Goal: Check status: Check status

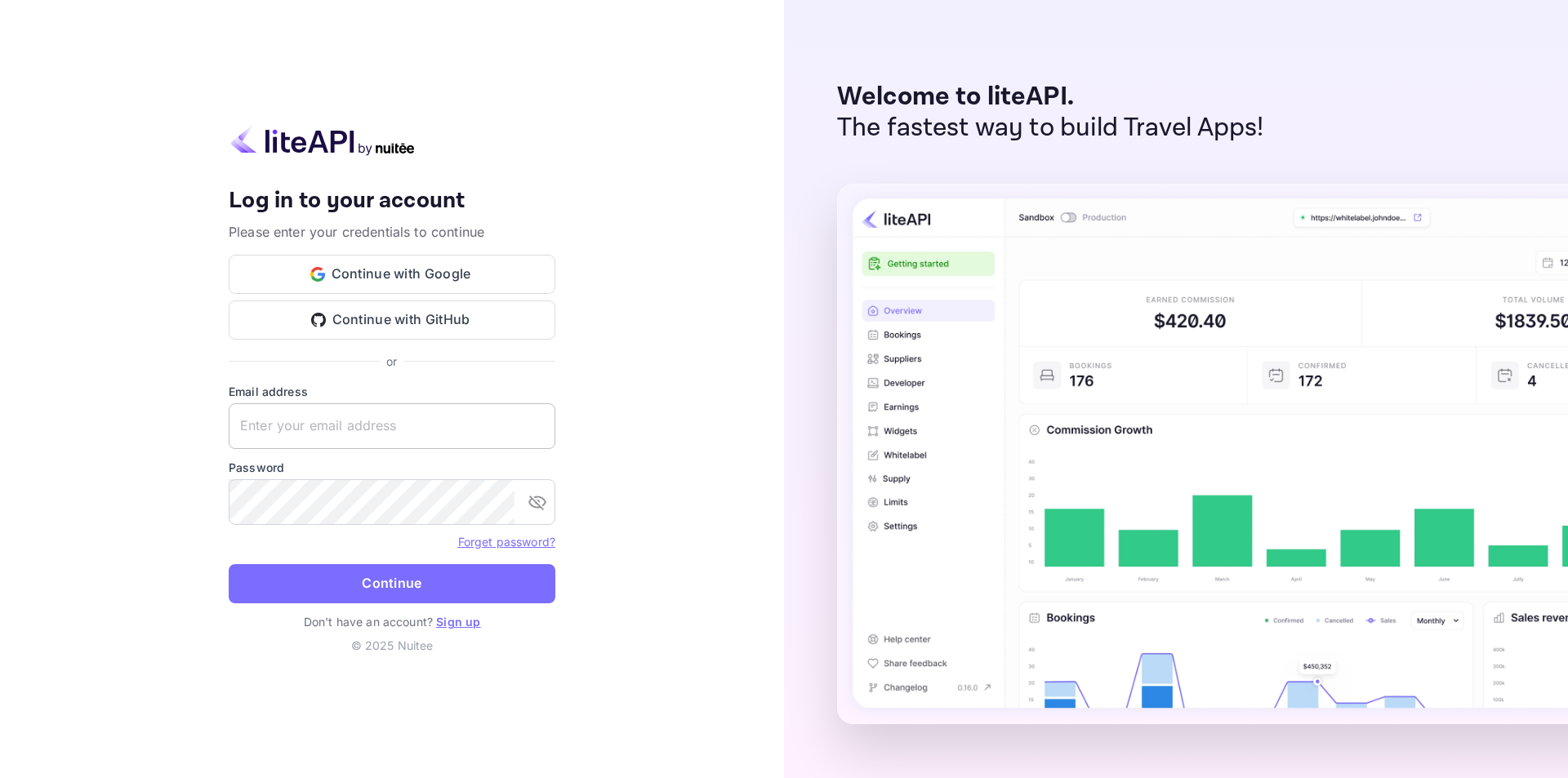
type input "[EMAIL_ADDRESS][DOMAIN_NAME]"
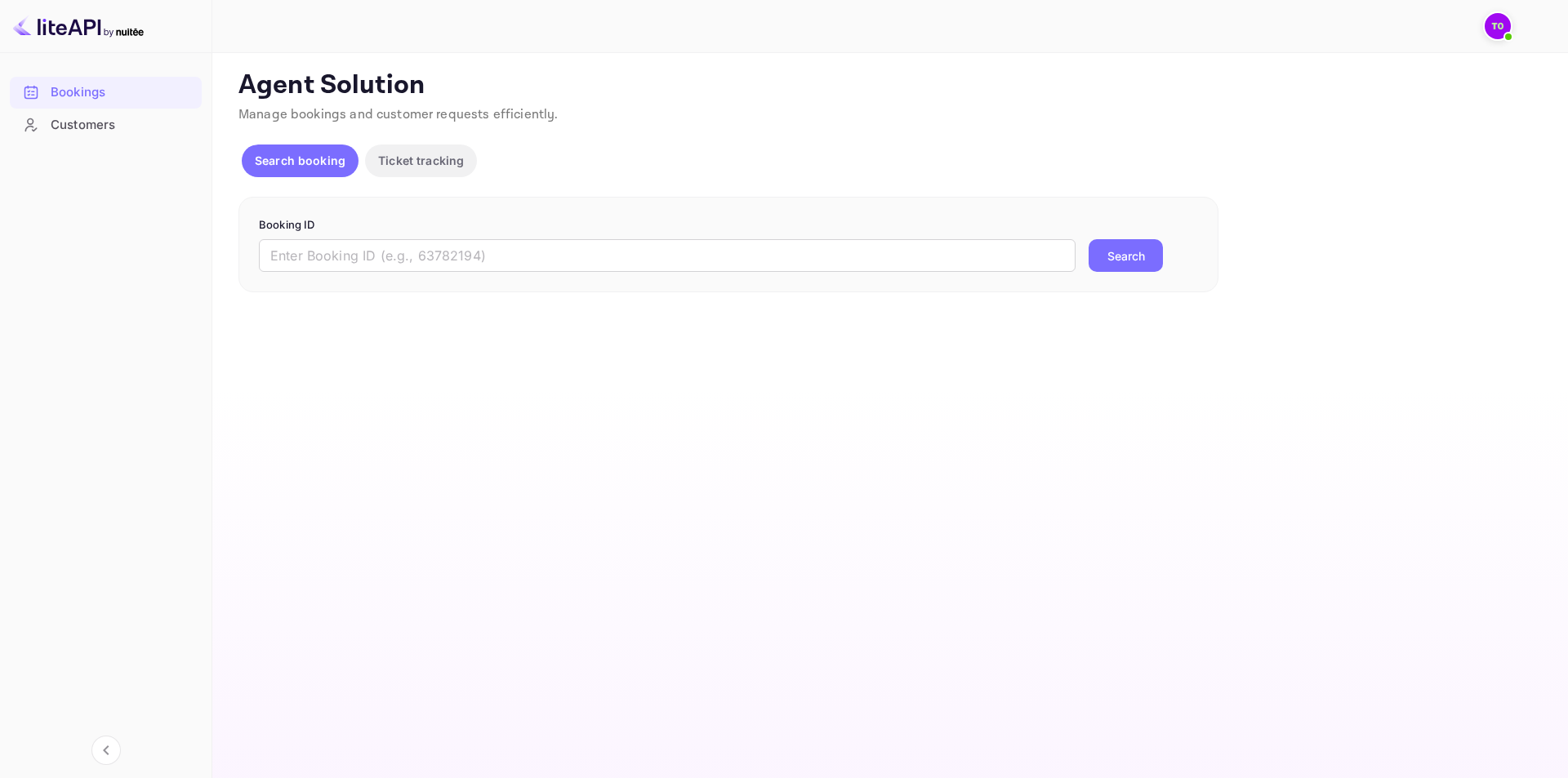
click at [1181, 156] on div "Search booking Ticket tracking" at bounding box center [889, 163] width 1301 height 39
drag, startPoint x: 1181, startPoint y: 156, endPoint x: 1078, endPoint y: 98, distance: 118.2
click at [1078, 98] on p "Agent Solution" at bounding box center [889, 86] width 1301 height 32
click at [508, 262] on input "text" at bounding box center [667, 256] width 816 height 32
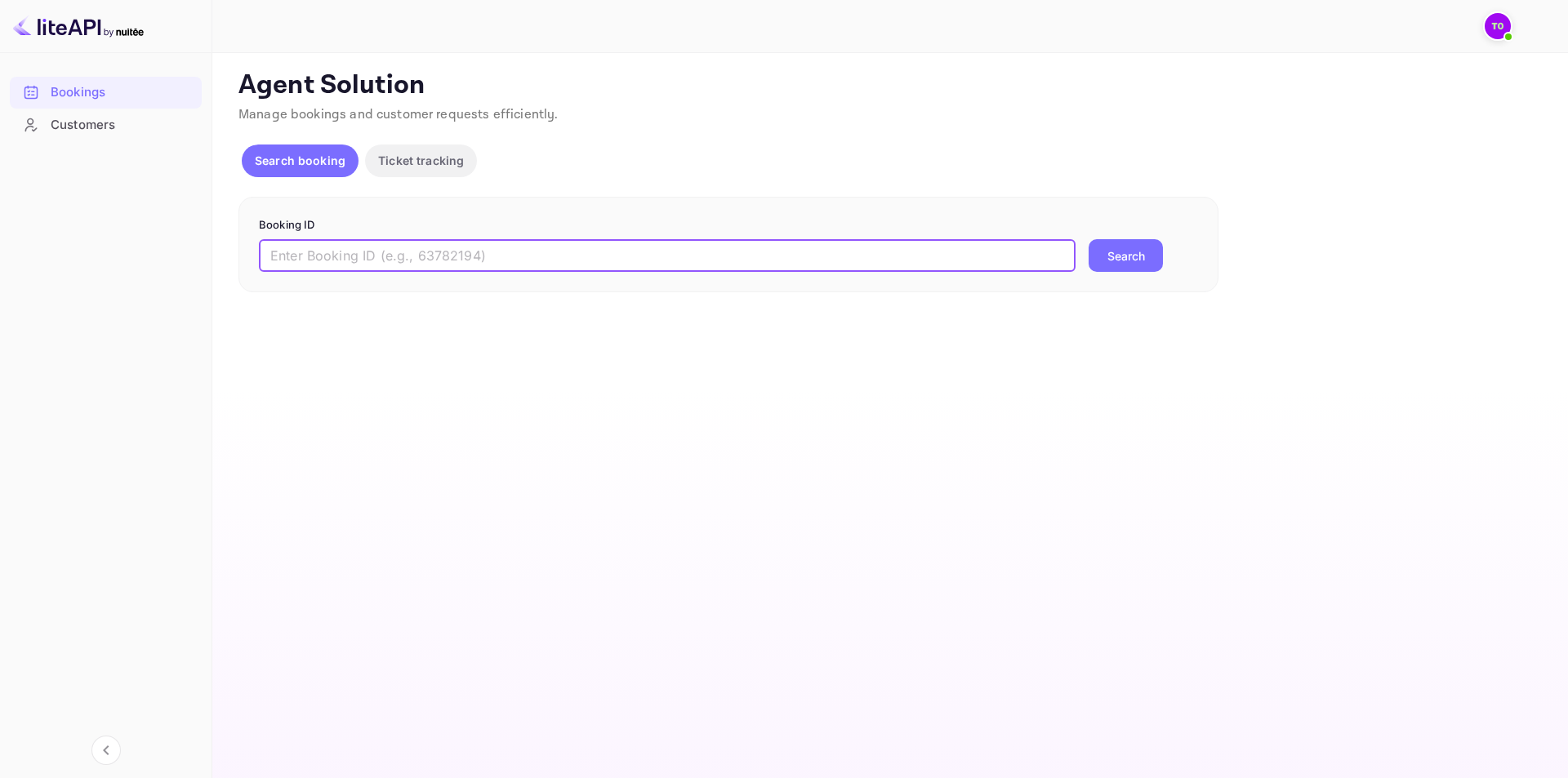
paste input "4933349"
type input "4933349"
click at [1112, 260] on button "Search" at bounding box center [1126, 256] width 74 height 32
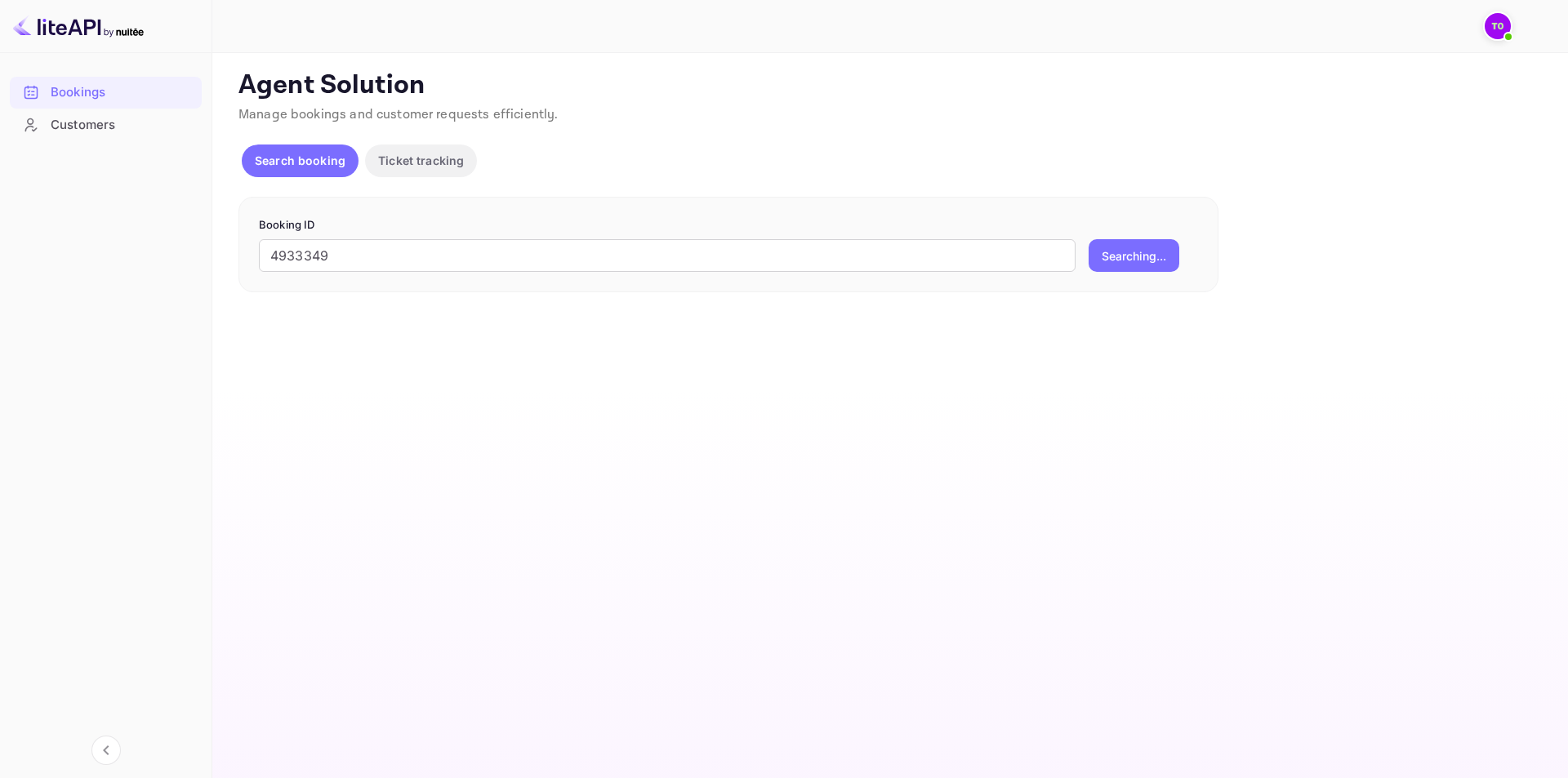
click at [1036, 116] on p "Manage bookings and customer requests efficiently." at bounding box center [889, 115] width 1301 height 20
drag, startPoint x: 1036, startPoint y: 116, endPoint x: 974, endPoint y: 63, distance: 81.6
click at [974, 63] on div "Unsaved Changes Ticket Affiliate URL https://www.nuitee.com/ Business partner n…" at bounding box center [879, 182] width 1336 height 259
click at [362, 254] on input "4933349" at bounding box center [667, 256] width 816 height 32
click at [1106, 263] on button "Search" at bounding box center [1126, 256] width 74 height 32
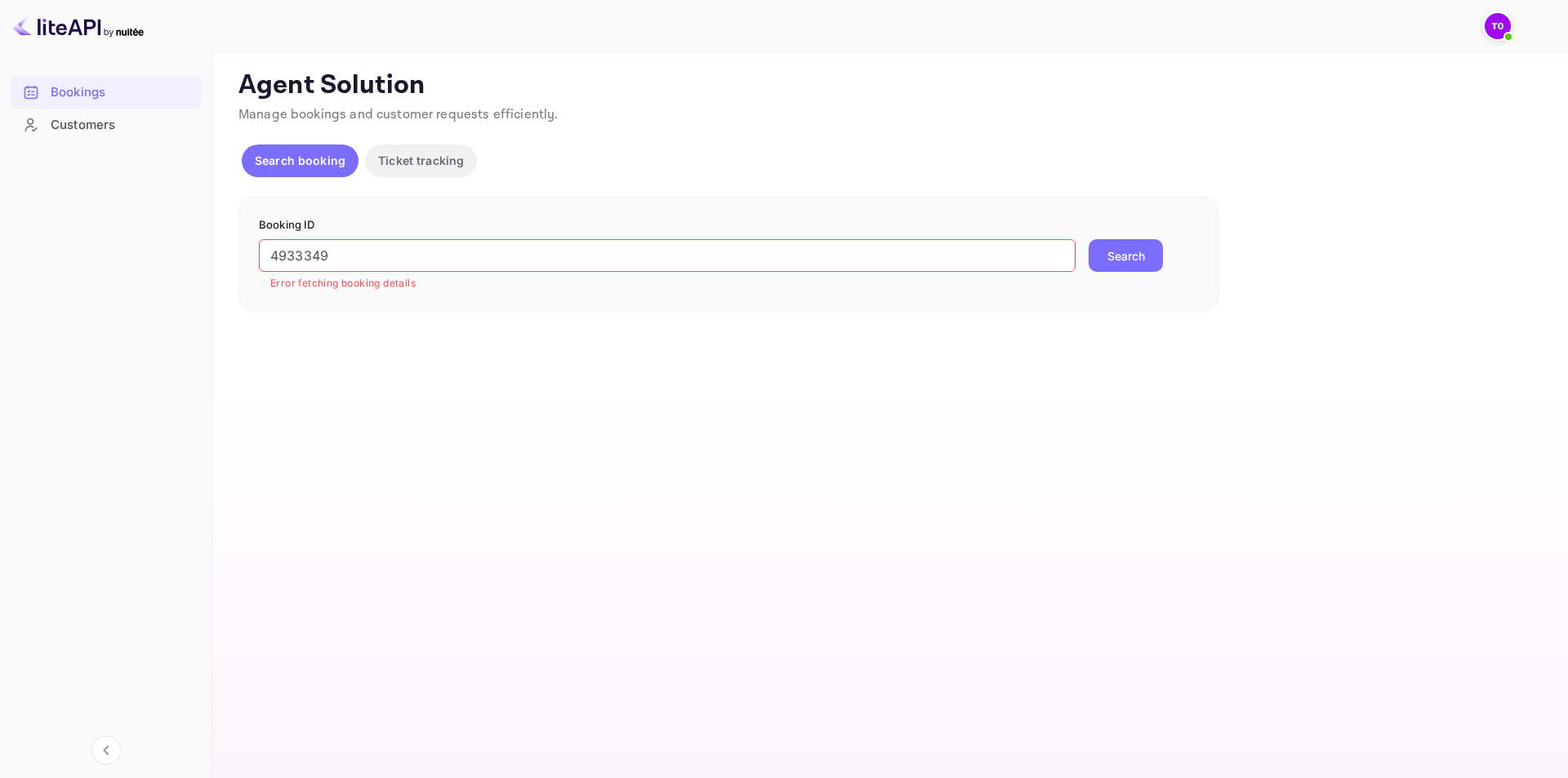
click at [677, 147] on div "Search booking Ticket tracking" at bounding box center [889, 163] width 1301 height 39
click at [89, 119] on div "Customers" at bounding box center [122, 125] width 143 height 19
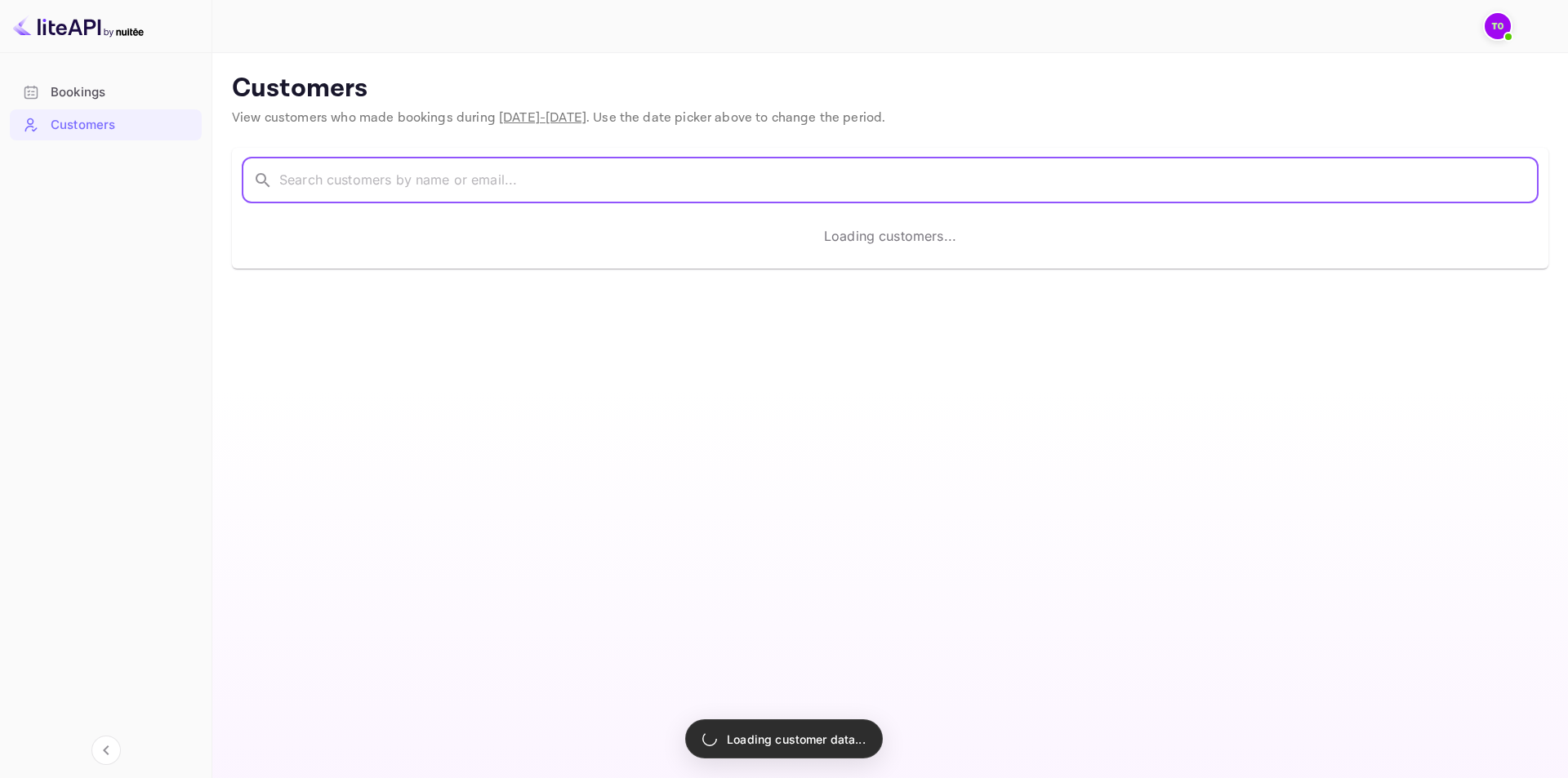
click at [430, 184] on input "text" at bounding box center [909, 180] width 1260 height 46
paste input "4933349"
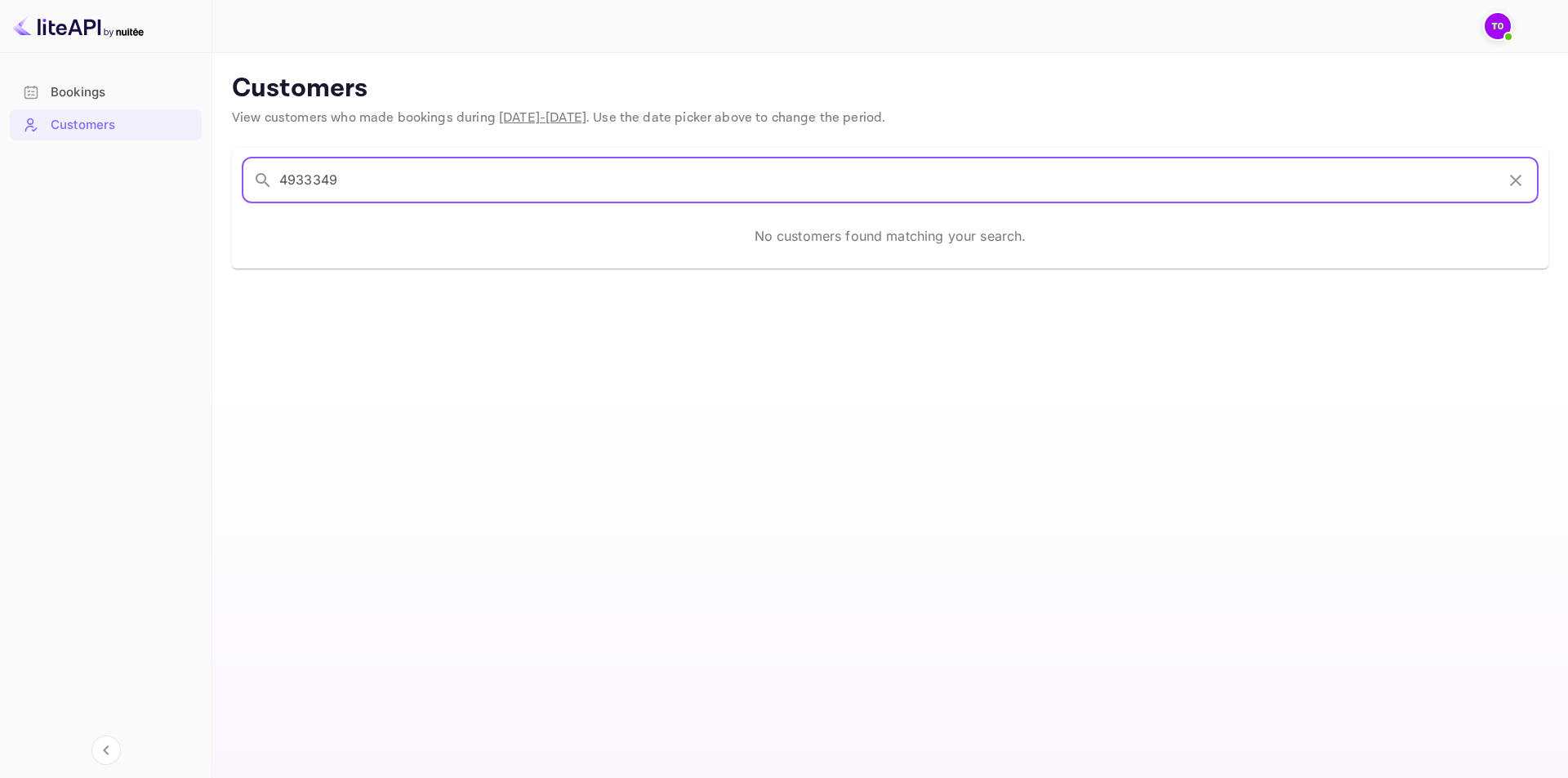
type input "4933349"
click at [130, 94] on div "Bookings" at bounding box center [122, 93] width 143 height 19
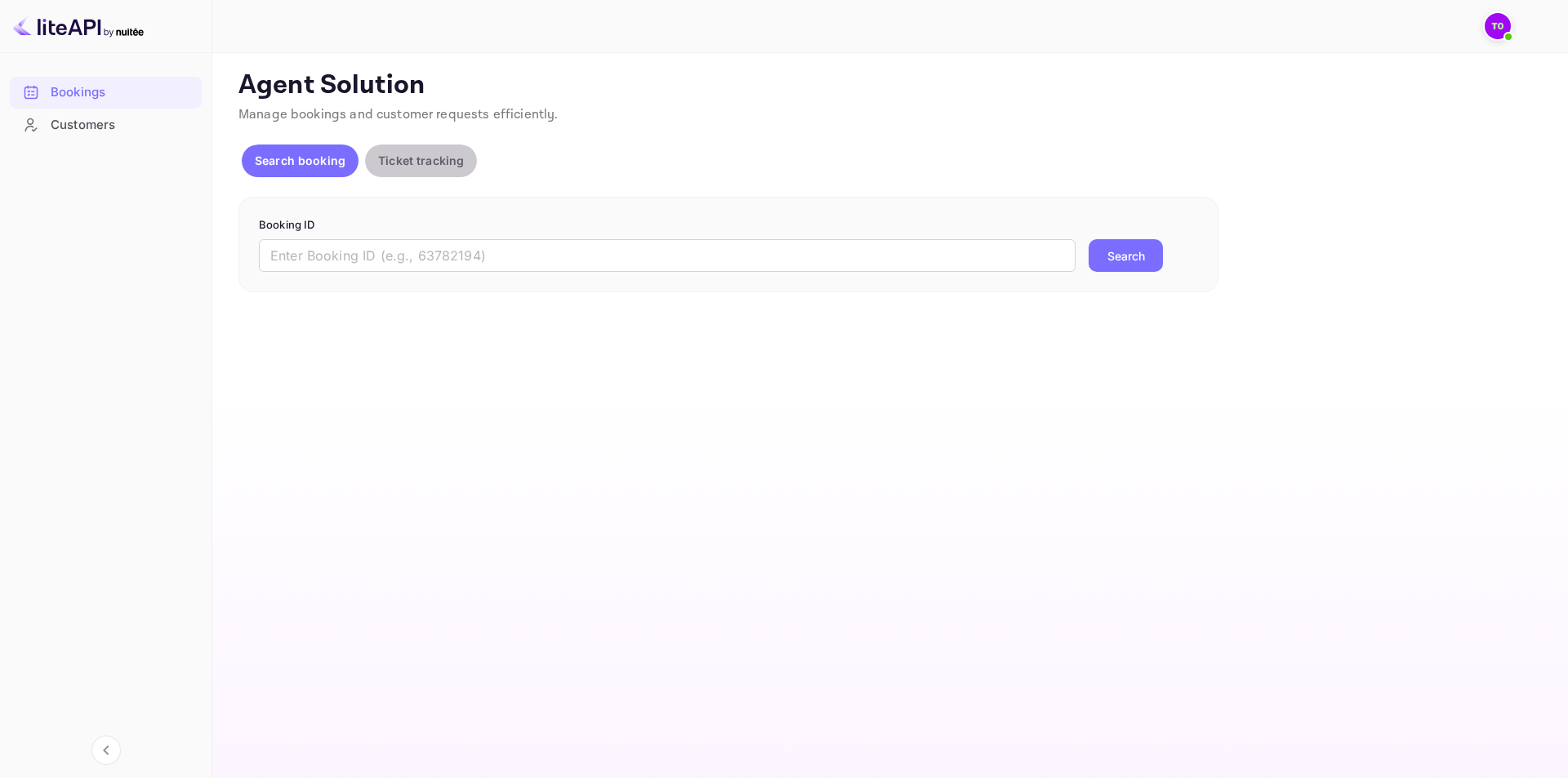
click at [437, 164] on p "Ticket tracking" at bounding box center [421, 160] width 86 height 17
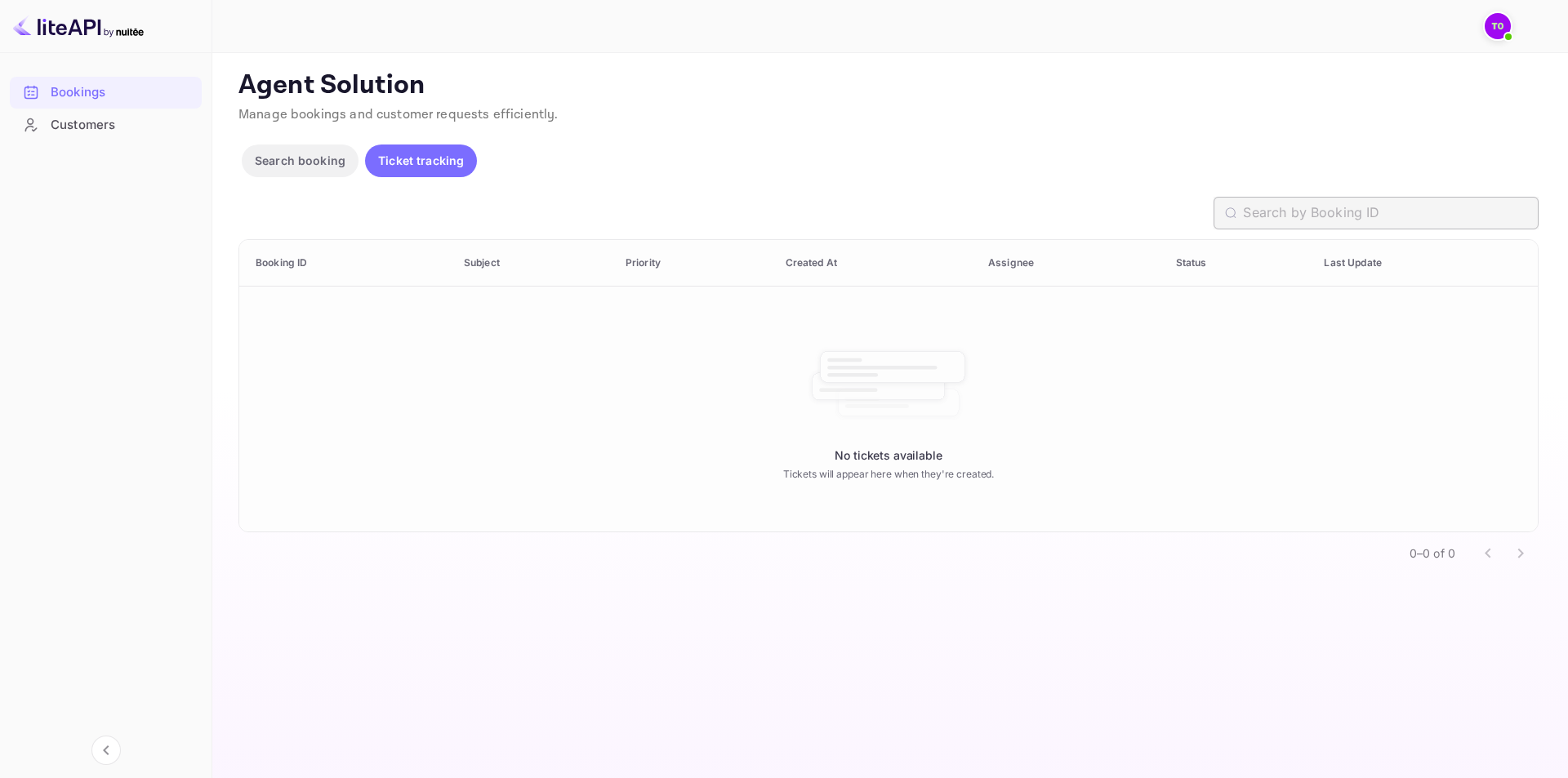
click at [1385, 206] on input "text" at bounding box center [1391, 213] width 296 height 32
paste input "4933349"
type input "4933349"
click at [1336, 147] on div "Agent Solution Manage bookings and customer requests efficiently. Search bookin…" at bounding box center [889, 322] width 1301 height 505
drag, startPoint x: 1336, startPoint y: 147, endPoint x: 1250, endPoint y: 148, distance: 86.0
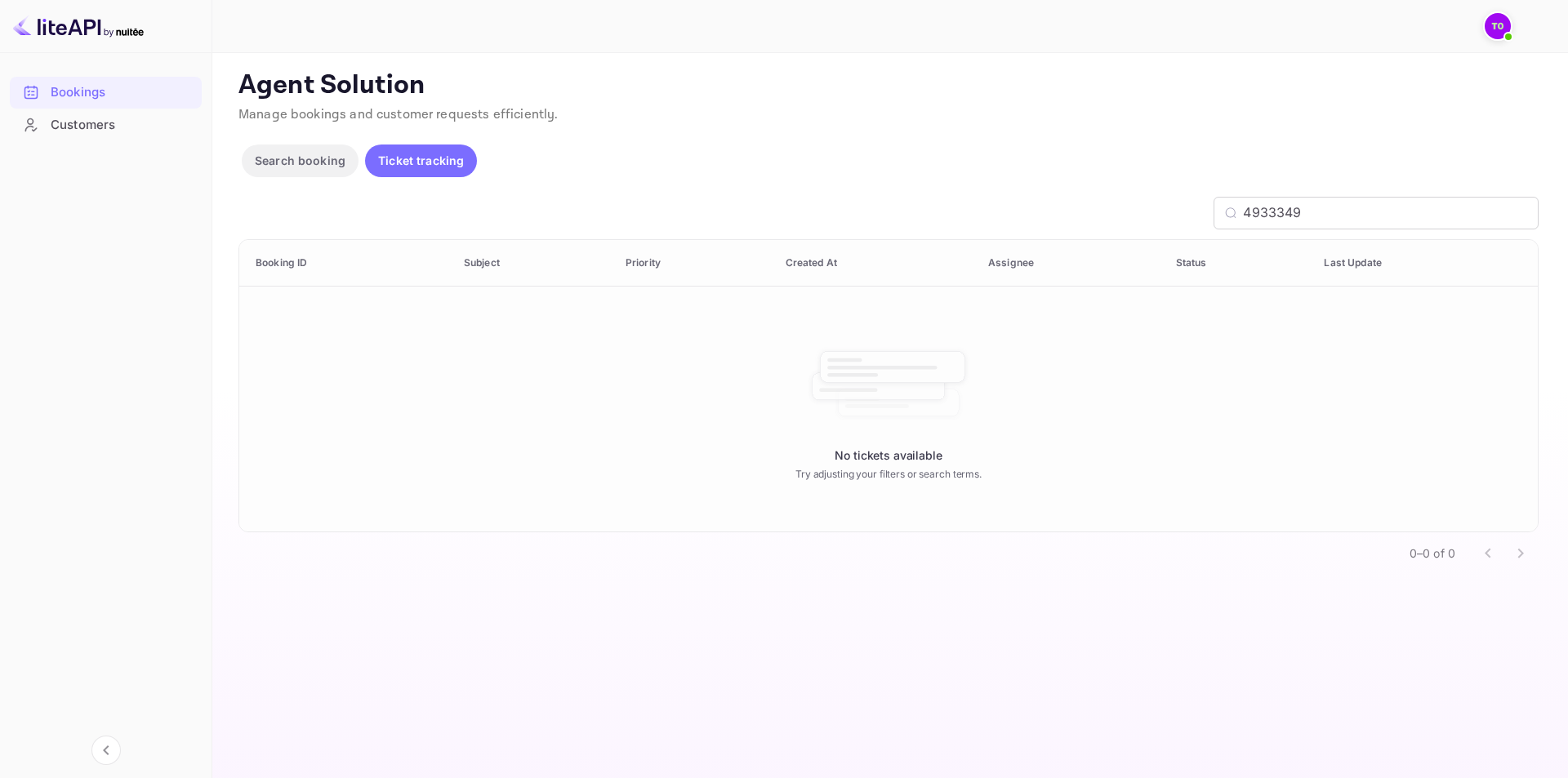
click at [1250, 148] on div "Search booking Ticket tracking" at bounding box center [889, 163] width 1301 height 39
click at [1186, 127] on div "Agent Solution Manage bookings and customer requests efficiently." at bounding box center [889, 100] width 1301 height 62
click at [1026, 149] on div "Search booking Ticket tracking" at bounding box center [889, 163] width 1301 height 39
drag, startPoint x: 1026, startPoint y: 149, endPoint x: 985, endPoint y: 107, distance: 58.7
click at [985, 107] on p "Manage bookings and customer requests efficiently." at bounding box center [889, 115] width 1301 height 20
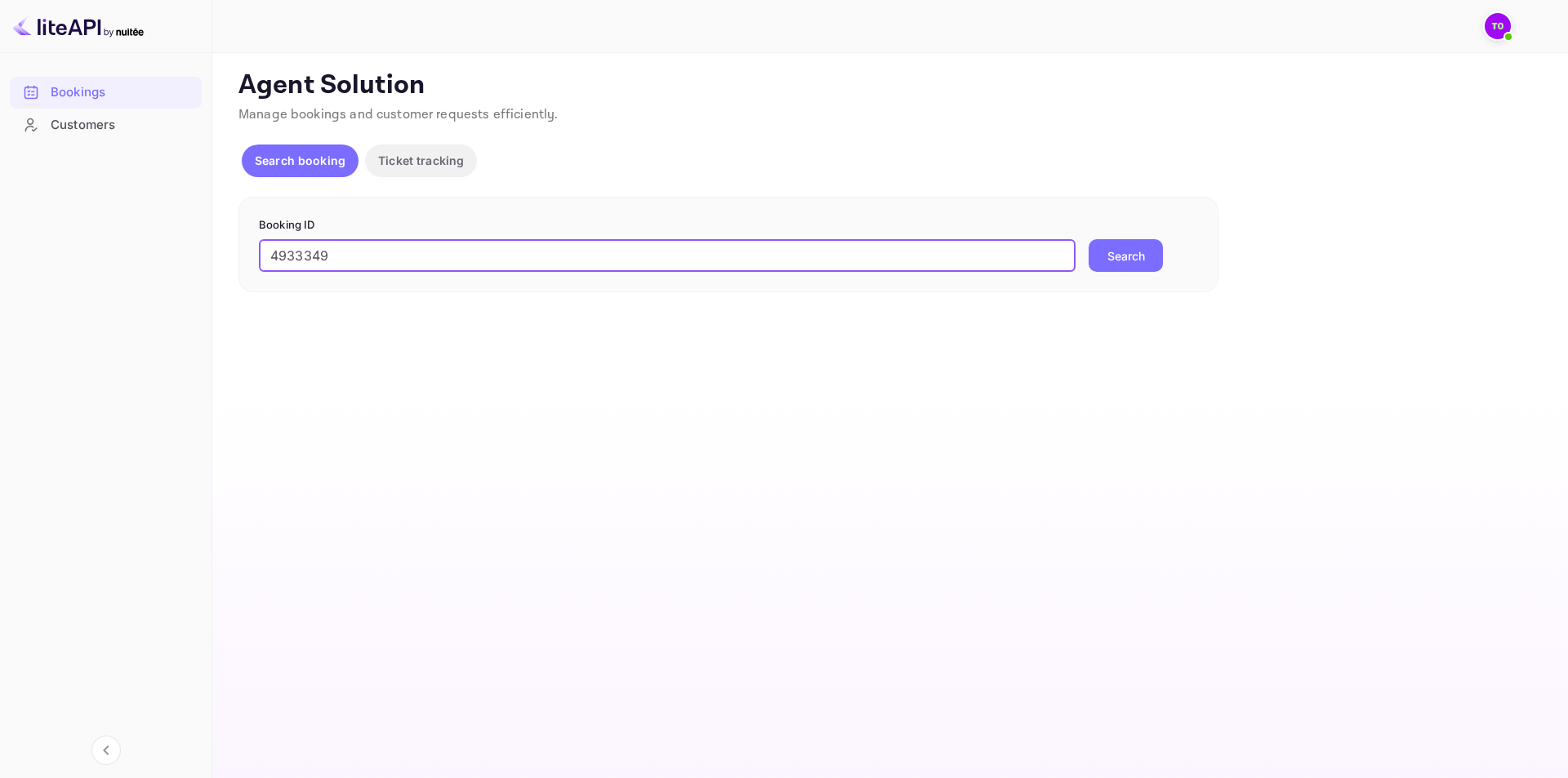
type input "4933349"
click at [1146, 260] on button "Search" at bounding box center [1126, 256] width 74 height 32
click at [435, 161] on p "Ticket tracking" at bounding box center [421, 160] width 86 height 17
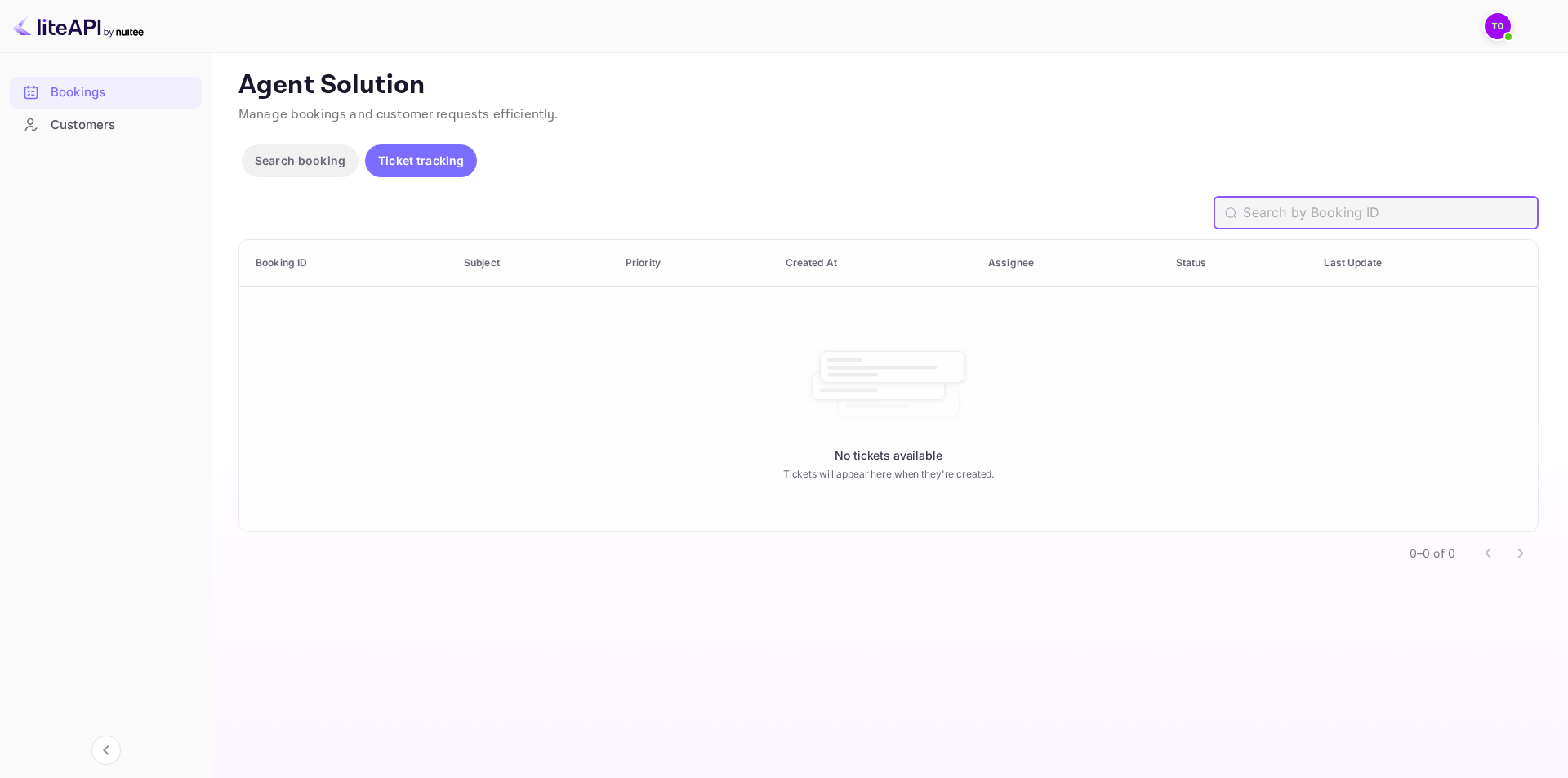
click at [1407, 214] on input "text" at bounding box center [1391, 213] width 296 height 32
paste input "4933349"
type input "4933349"
click at [1037, 140] on div "Agent Solution Manage bookings and customer requests efficiently. Search bookin…" at bounding box center [889, 322] width 1301 height 505
drag, startPoint x: 1003, startPoint y: 146, endPoint x: 469, endPoint y: 84, distance: 537.6
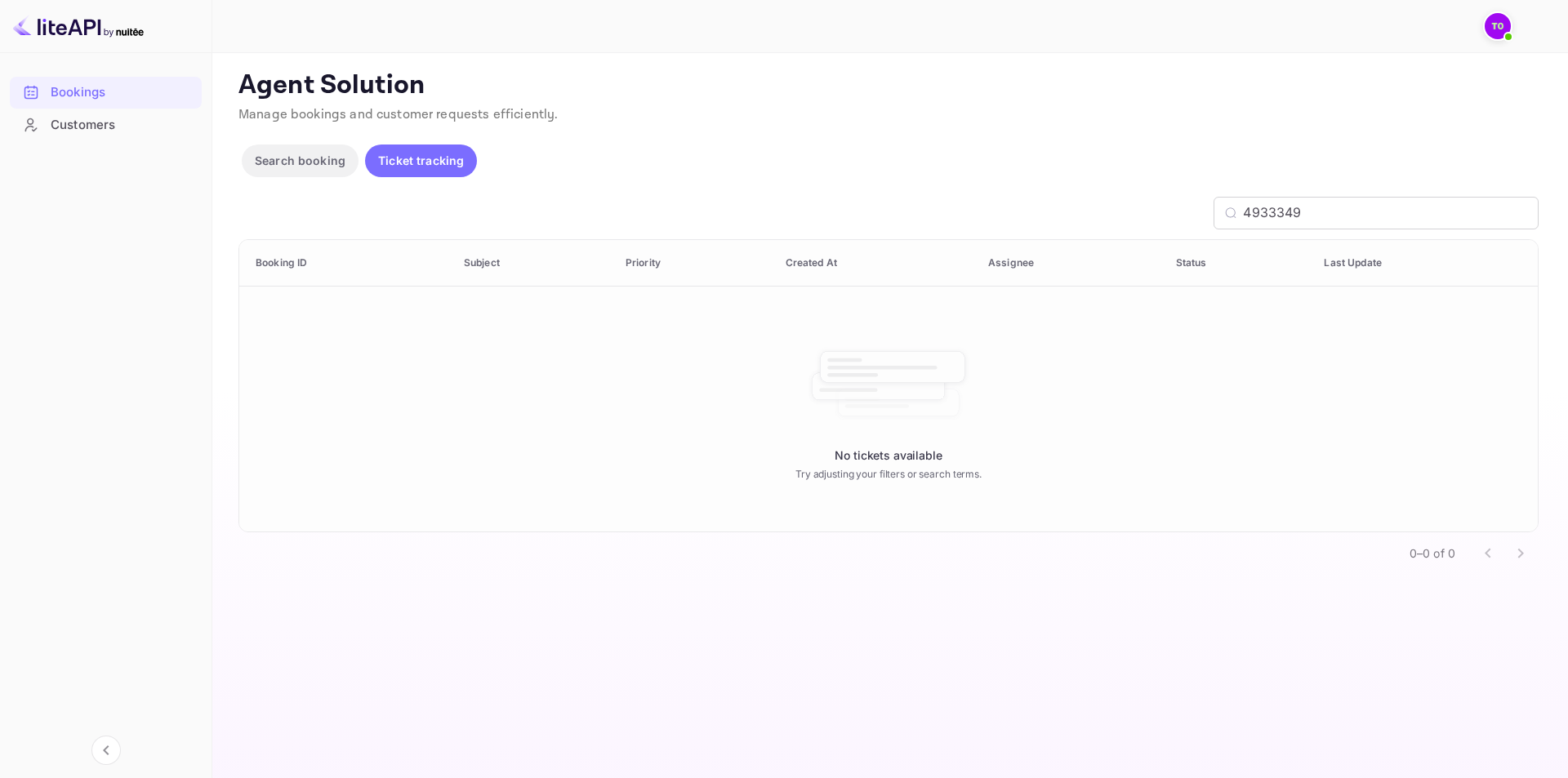
click at [936, 148] on div "Search booking Ticket tracking" at bounding box center [889, 163] width 1301 height 39
click at [1514, 21] on div at bounding box center [1501, 26] width 36 height 30
click at [1497, 29] on img at bounding box center [1497, 26] width 26 height 26
click at [948, 144] on div at bounding box center [784, 389] width 1568 height 778
click at [108, 130] on div "Customers" at bounding box center [122, 125] width 143 height 19
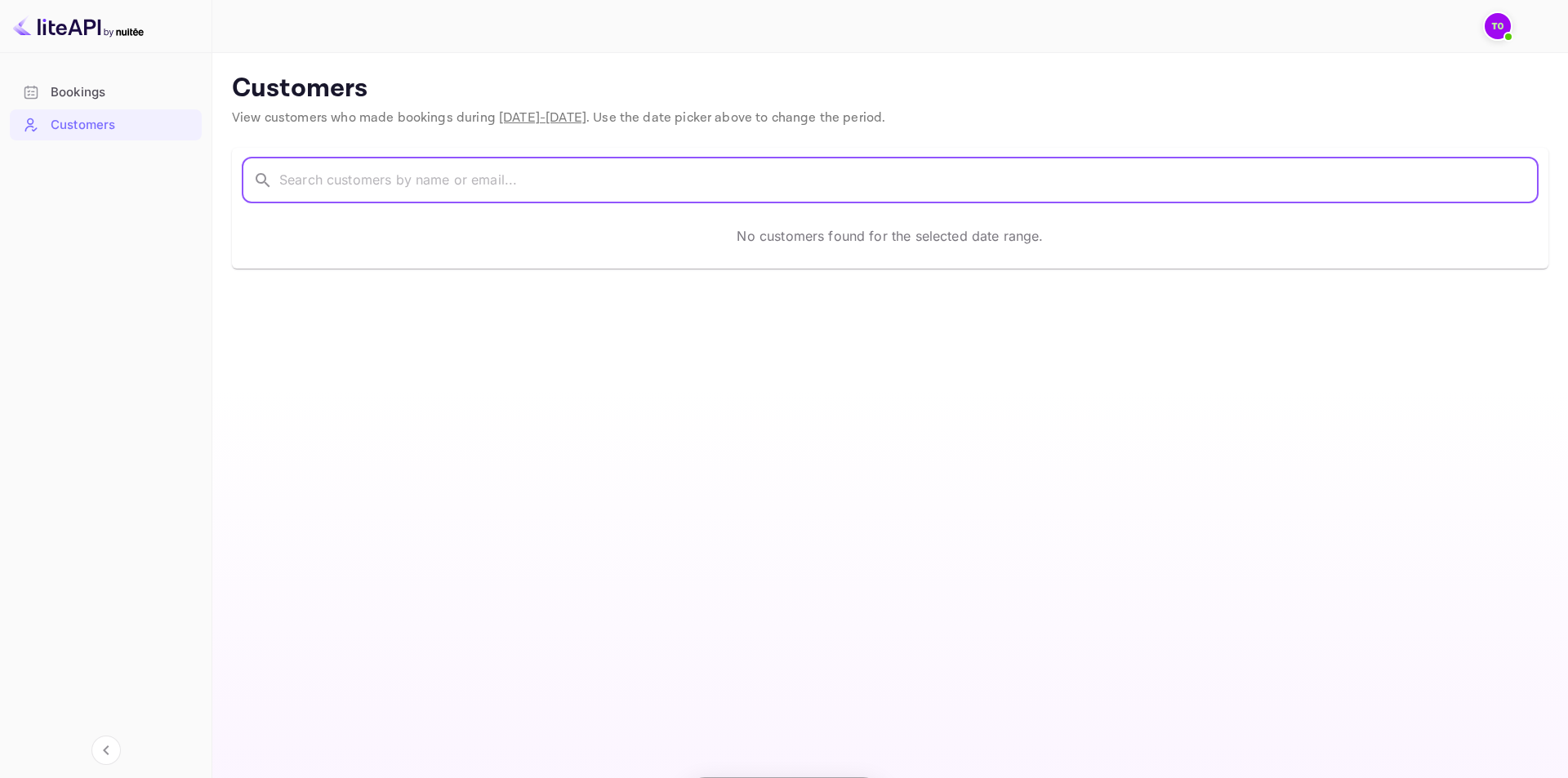
click at [341, 185] on input "text" at bounding box center [909, 180] width 1260 height 46
paste input "4933349"
type input "4933349"
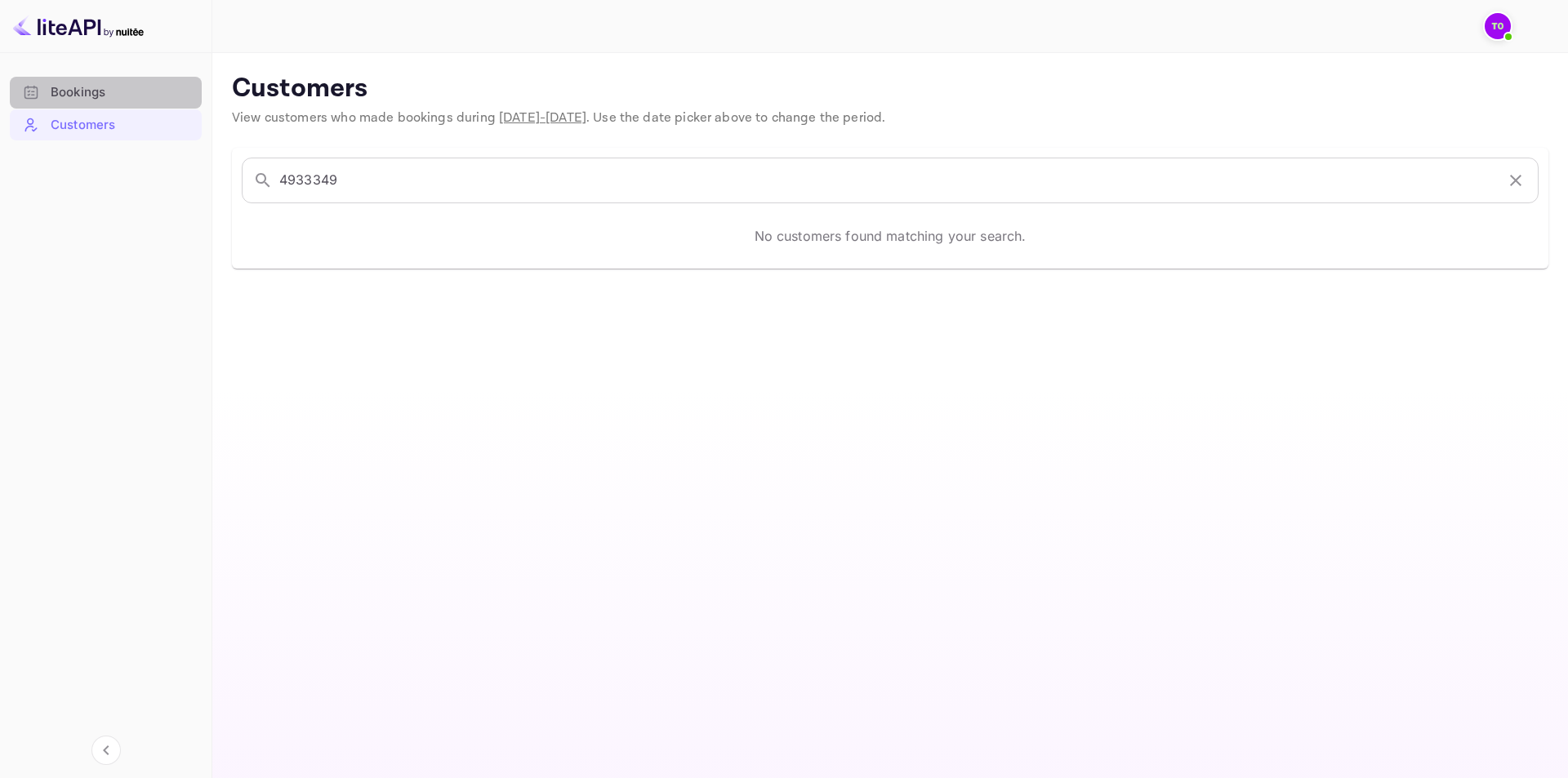
click at [82, 102] on div "Bookings" at bounding box center [105, 92] width 192 height 32
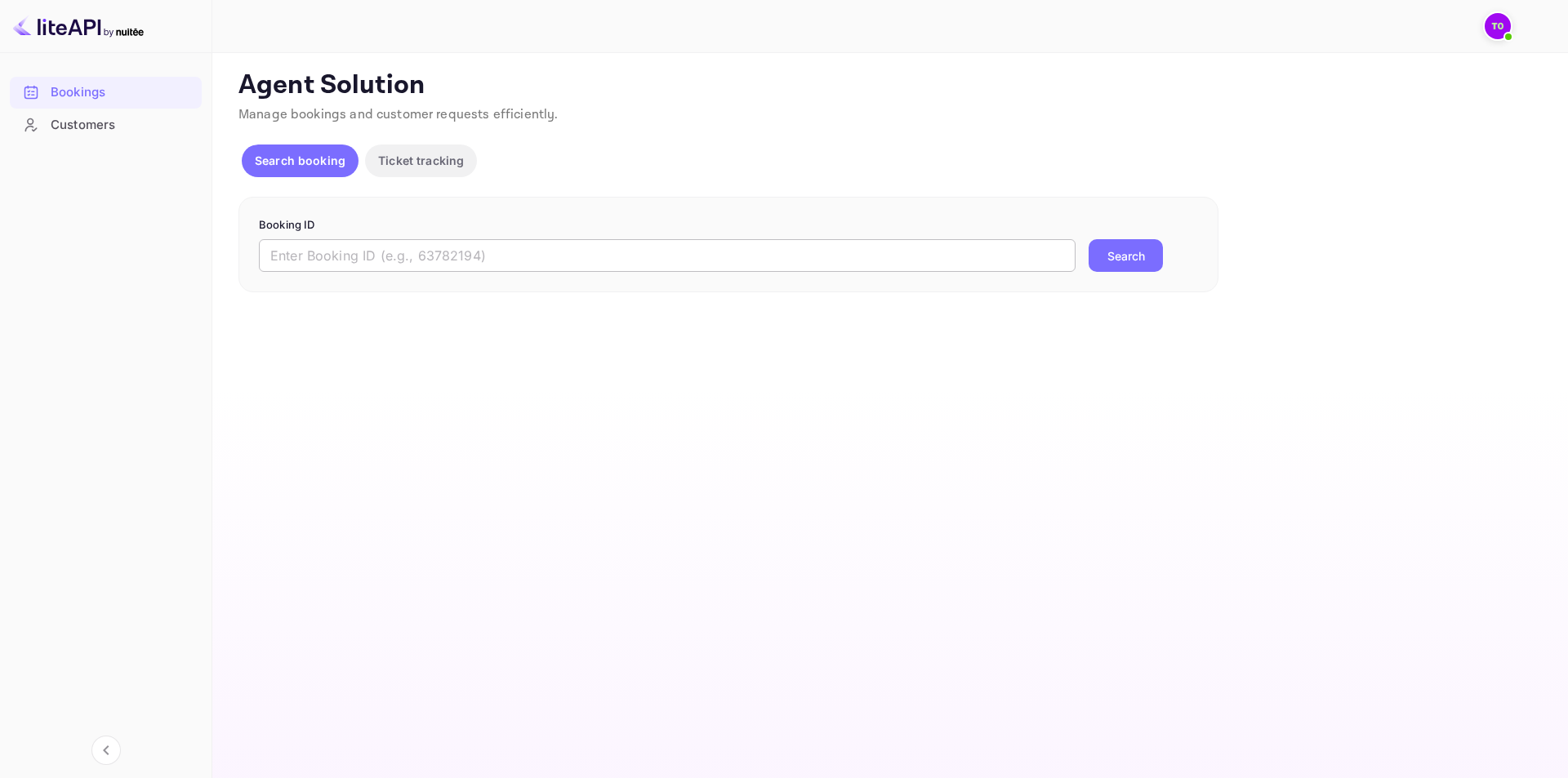
click at [494, 271] on input "text" at bounding box center [667, 256] width 816 height 32
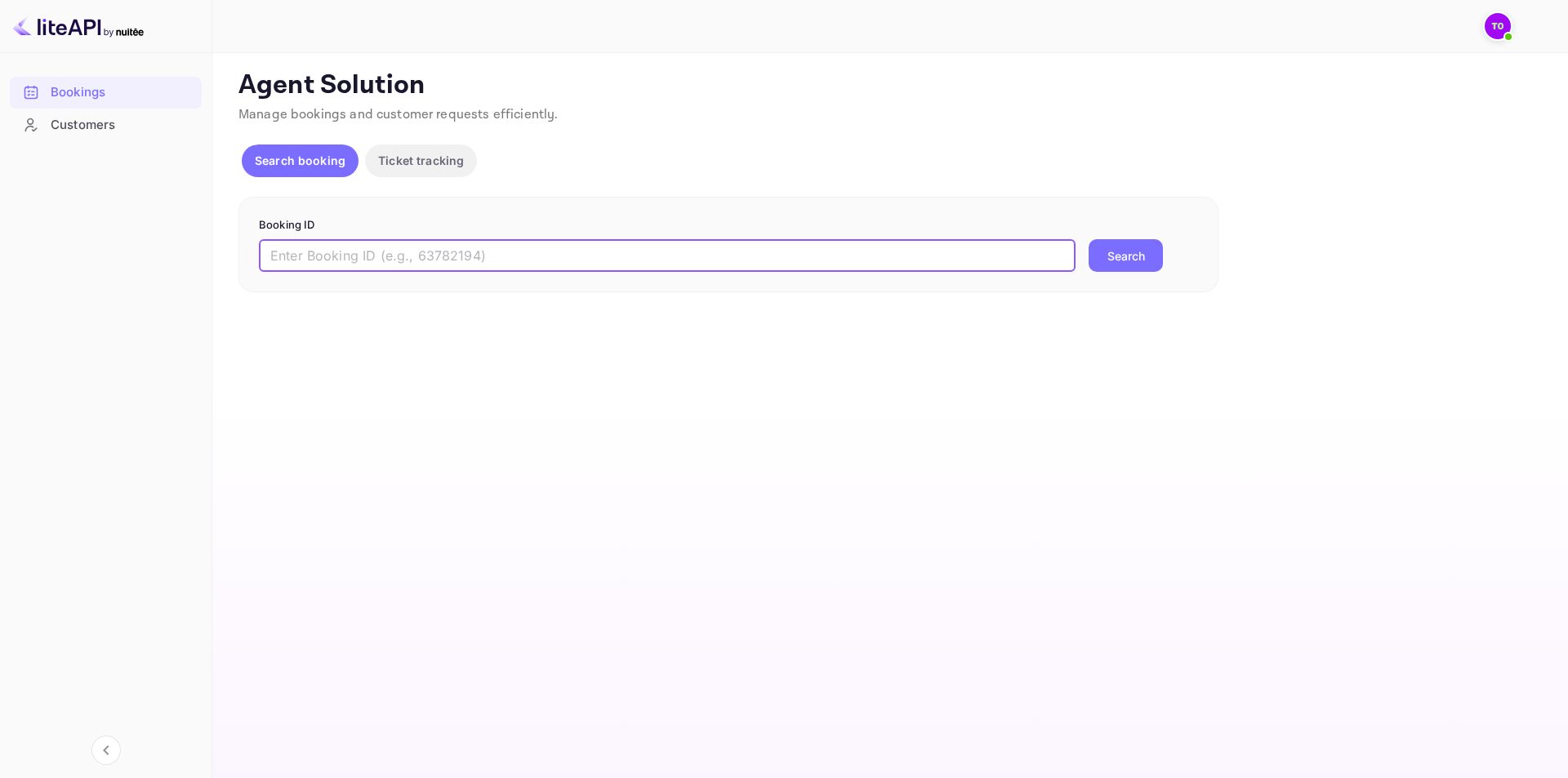
paste input "4933349"
type input "4933349"
click at [1115, 257] on button "Search" at bounding box center [1126, 256] width 74 height 32
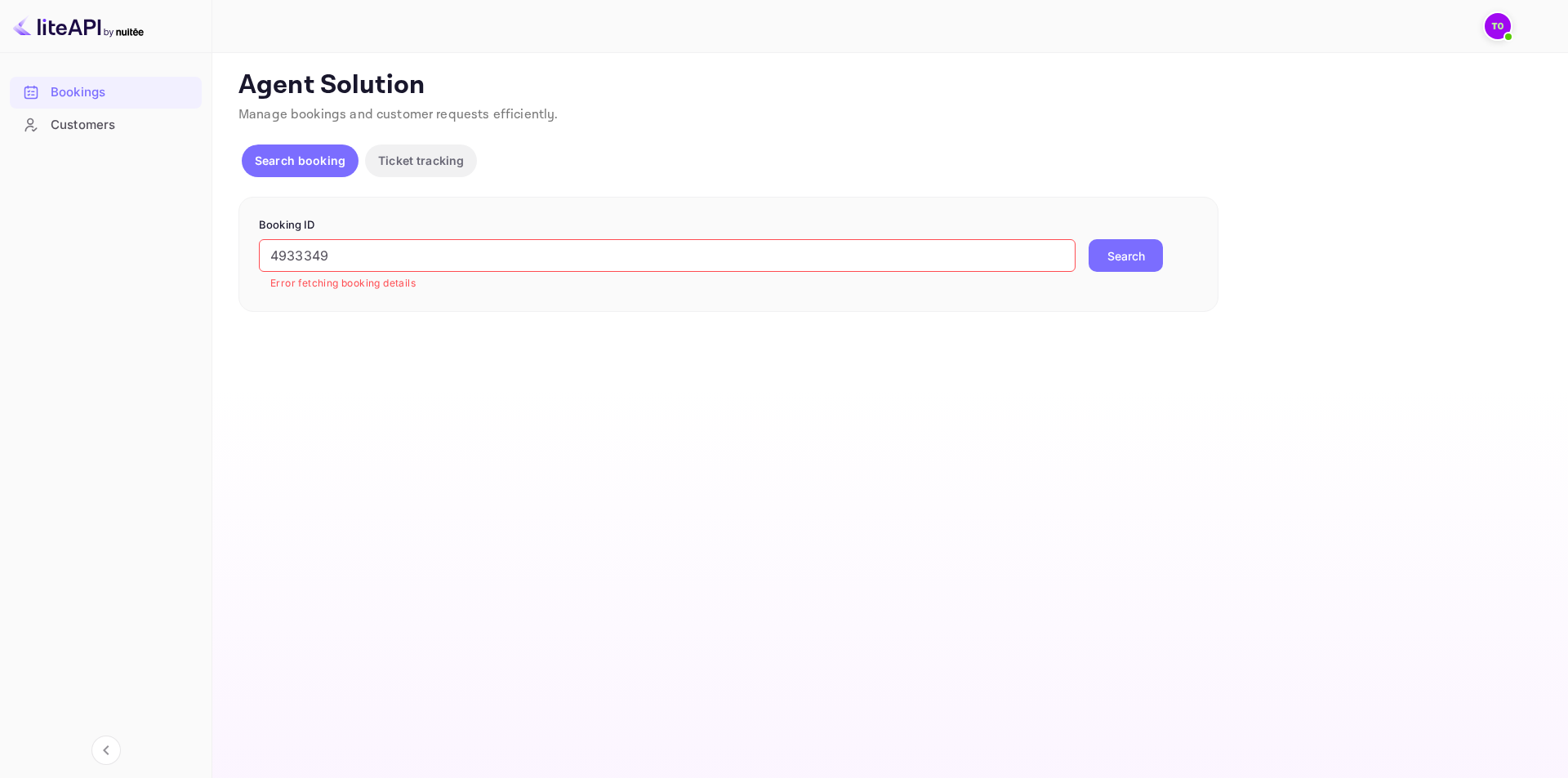
click at [838, 106] on p "Manage bookings and customer requests efficiently." at bounding box center [889, 115] width 1301 height 20
drag, startPoint x: 838, startPoint y: 106, endPoint x: 782, endPoint y: 92, distance: 57.7
click at [782, 92] on p "Agent Solution" at bounding box center [889, 86] width 1301 height 32
click at [679, 150] on div "Search booking Ticket tracking" at bounding box center [889, 163] width 1301 height 39
click at [437, 160] on p "Ticket tracking" at bounding box center [421, 160] width 86 height 17
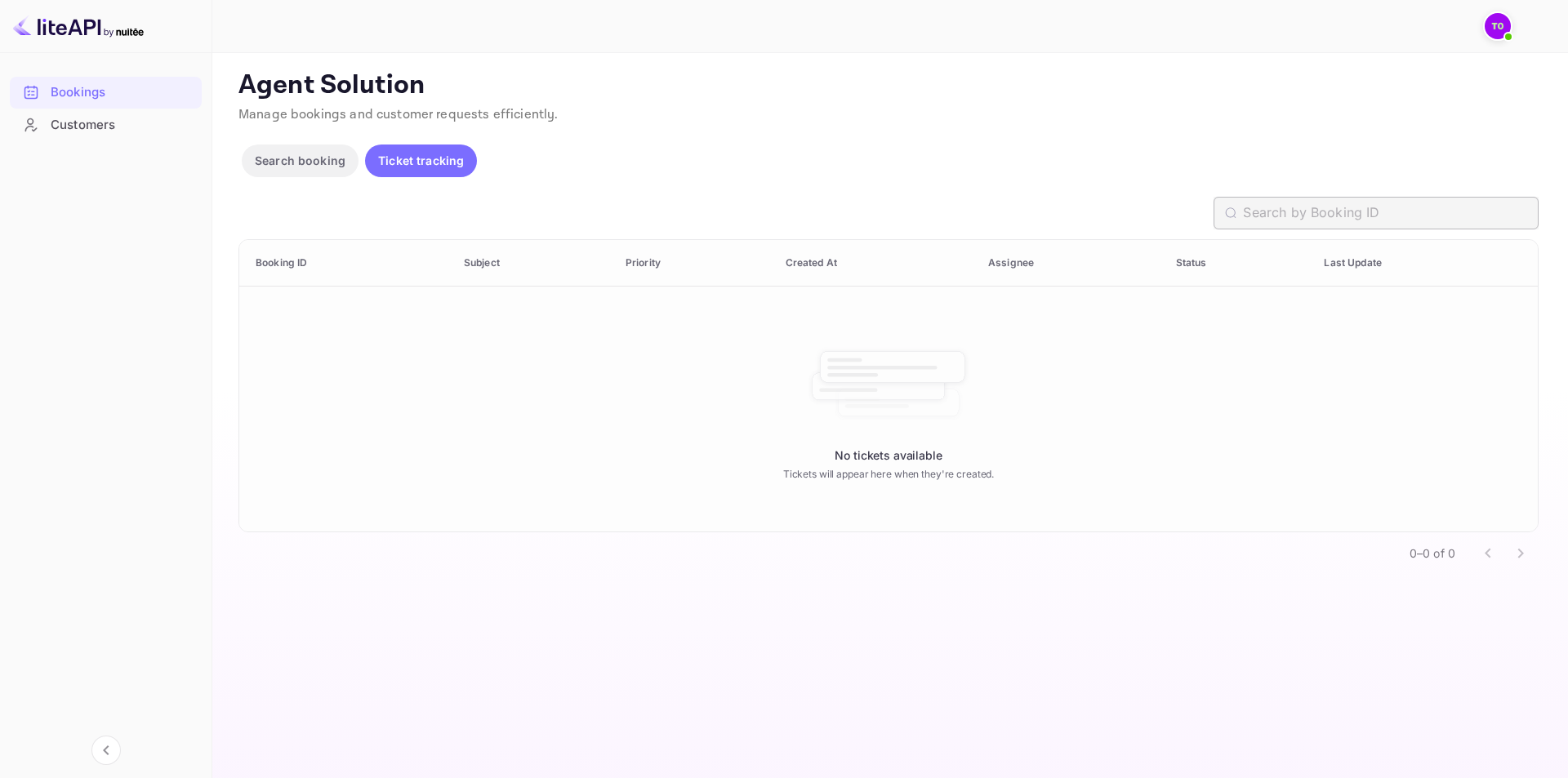
click at [1369, 218] on input "text" at bounding box center [1391, 213] width 296 height 32
paste input "4933349"
type input "4933349"
click at [104, 121] on div "Customers" at bounding box center [122, 125] width 143 height 19
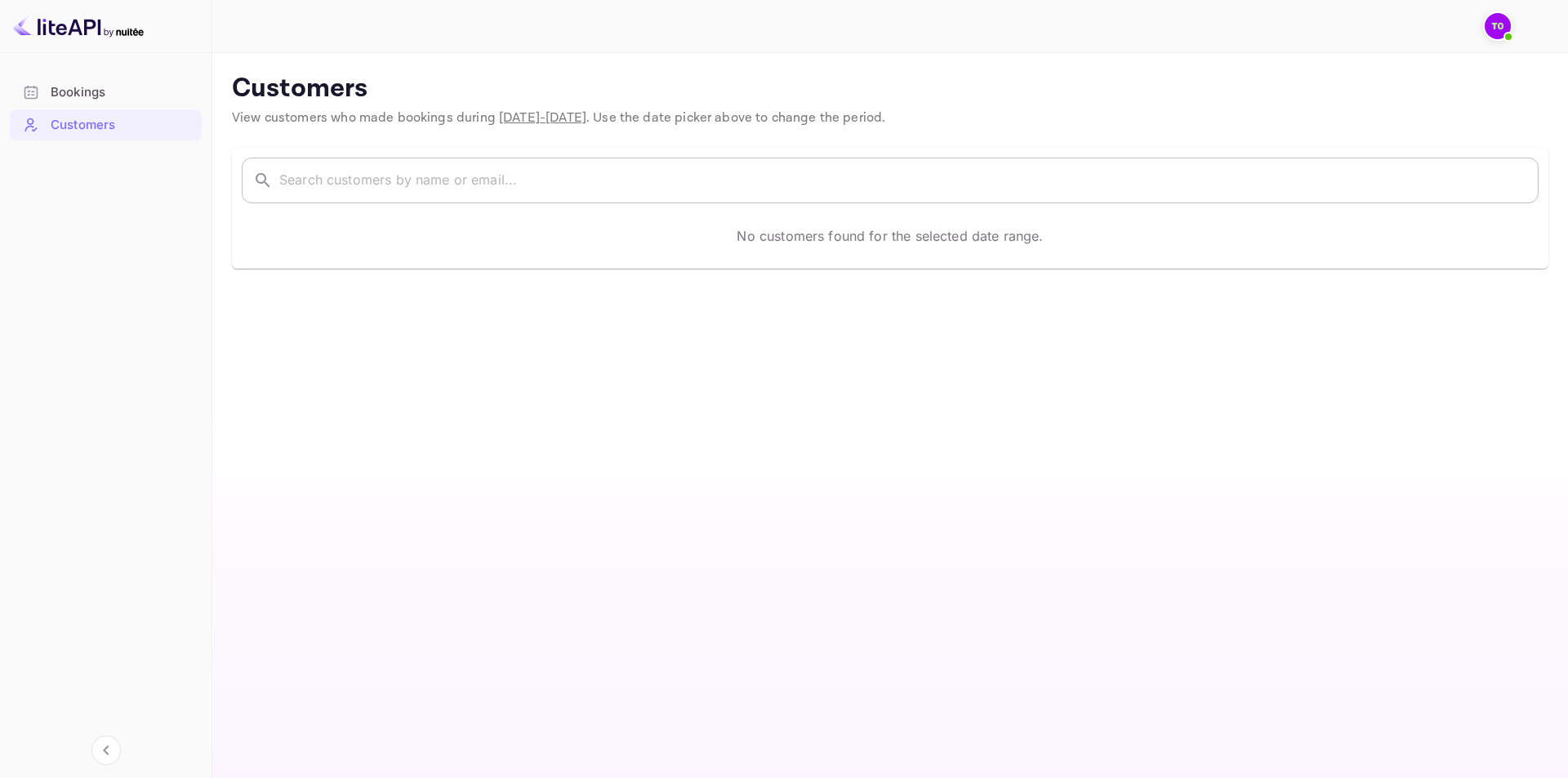
click at [614, 192] on input "text" at bounding box center [909, 180] width 1260 height 46
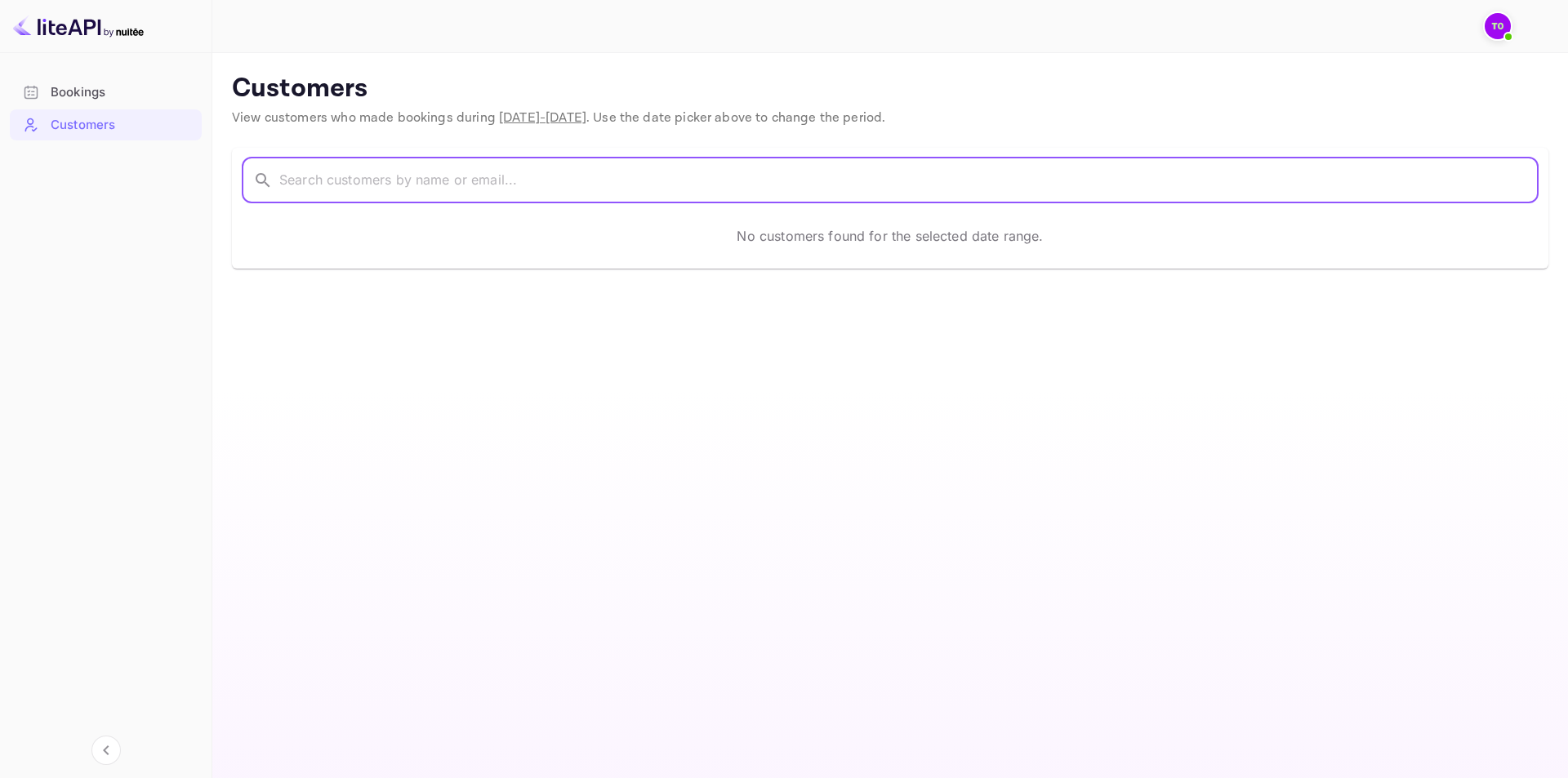
paste input "4933349"
type input "4933349"
click at [567, 115] on span "Sep 15 - Oct 15, 2025" at bounding box center [543, 118] width 88 height 17
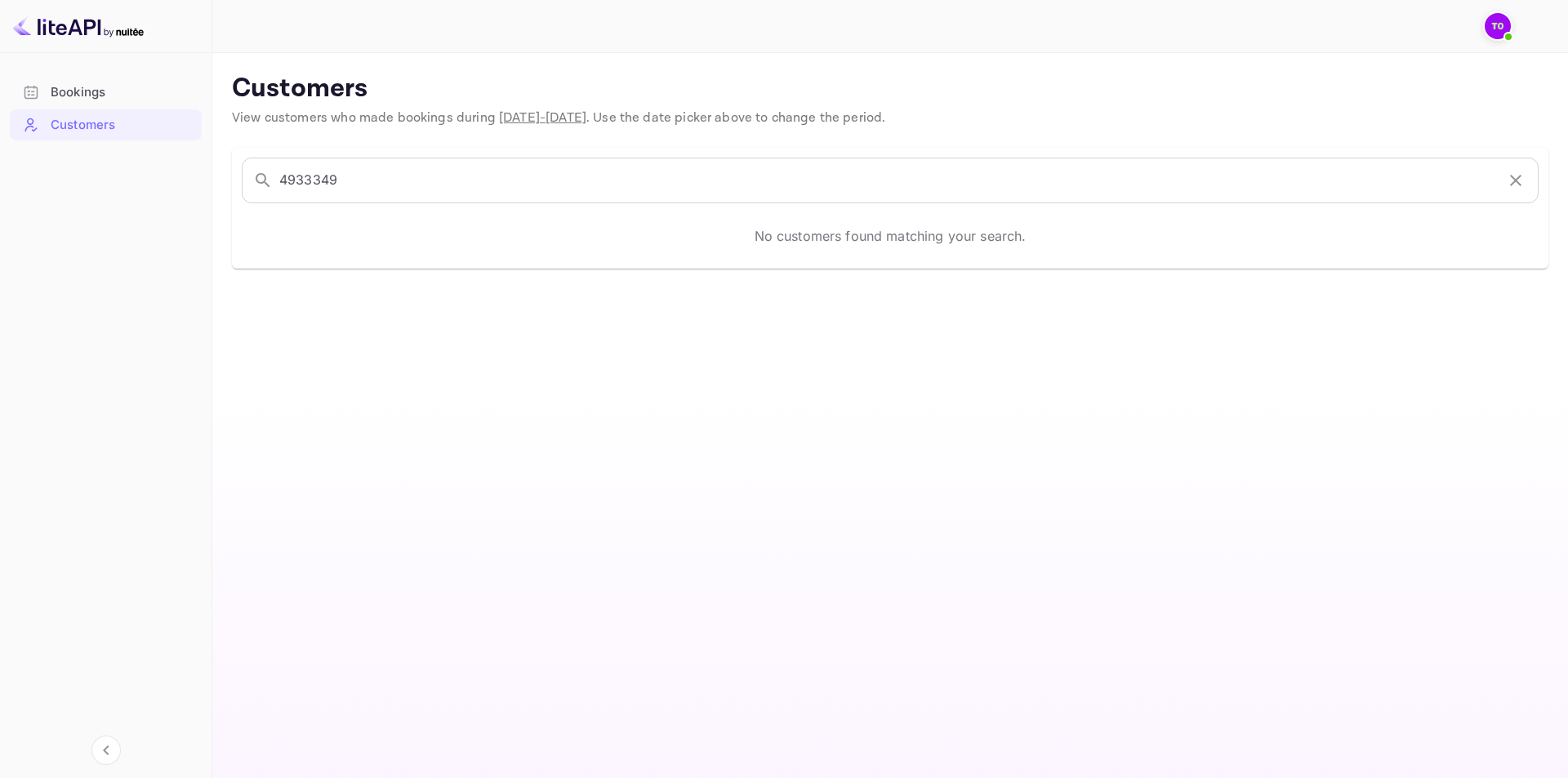
click at [586, 121] on span "Sep 15 - Oct 15, 2025" at bounding box center [543, 118] width 88 height 17
click at [624, 111] on span "View customers who made bookings during Sep 15 - Oct 15, 2025 . Use the date pi…" at bounding box center [559, 118] width 653 height 17
drag, startPoint x: 641, startPoint y: 116, endPoint x: 514, endPoint y: 116, distance: 127.0
click at [508, 116] on span "View customers who made bookings during Sep 15 - Oct 15, 2025 . Use the date pi…" at bounding box center [559, 118] width 653 height 17
click at [586, 121] on span "Sep 15 - Oct 15, 2025" at bounding box center [543, 118] width 88 height 17
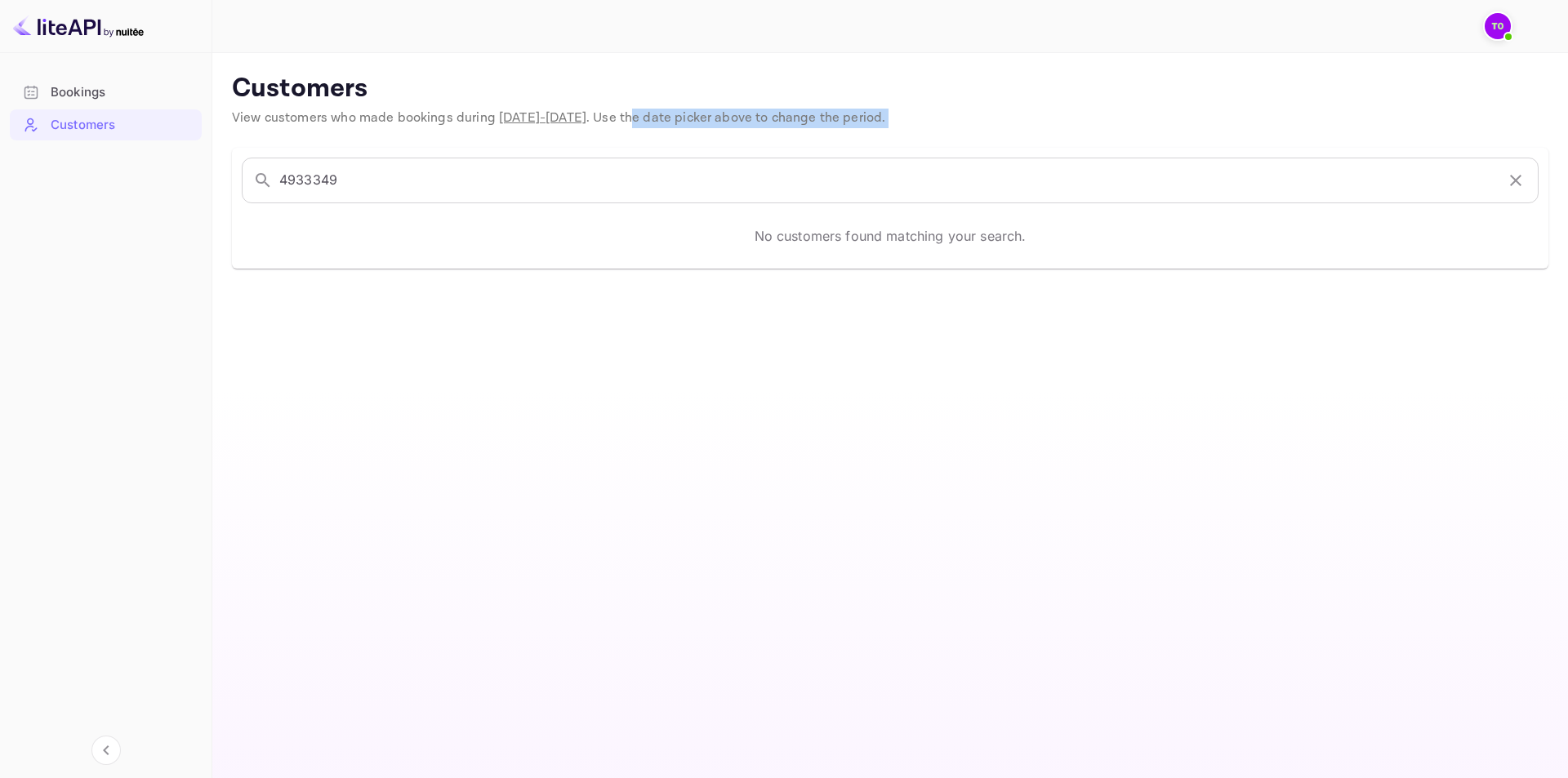
drag, startPoint x: 662, startPoint y: 110, endPoint x: 801, endPoint y: 143, distance: 142.9
click at [795, 131] on main "Customers View customers who made bookings during Sep 15 - Oct 15, 2025 . Use t…" at bounding box center [890, 416] width 1356 height 725
click at [910, 235] on p "No customers found matching your search." at bounding box center [890, 236] width 272 height 20
drag, startPoint x: 358, startPoint y: 98, endPoint x: 277, endPoint y: 113, distance: 82.4
click at [342, 99] on p "Customers" at bounding box center [890, 89] width 1317 height 32
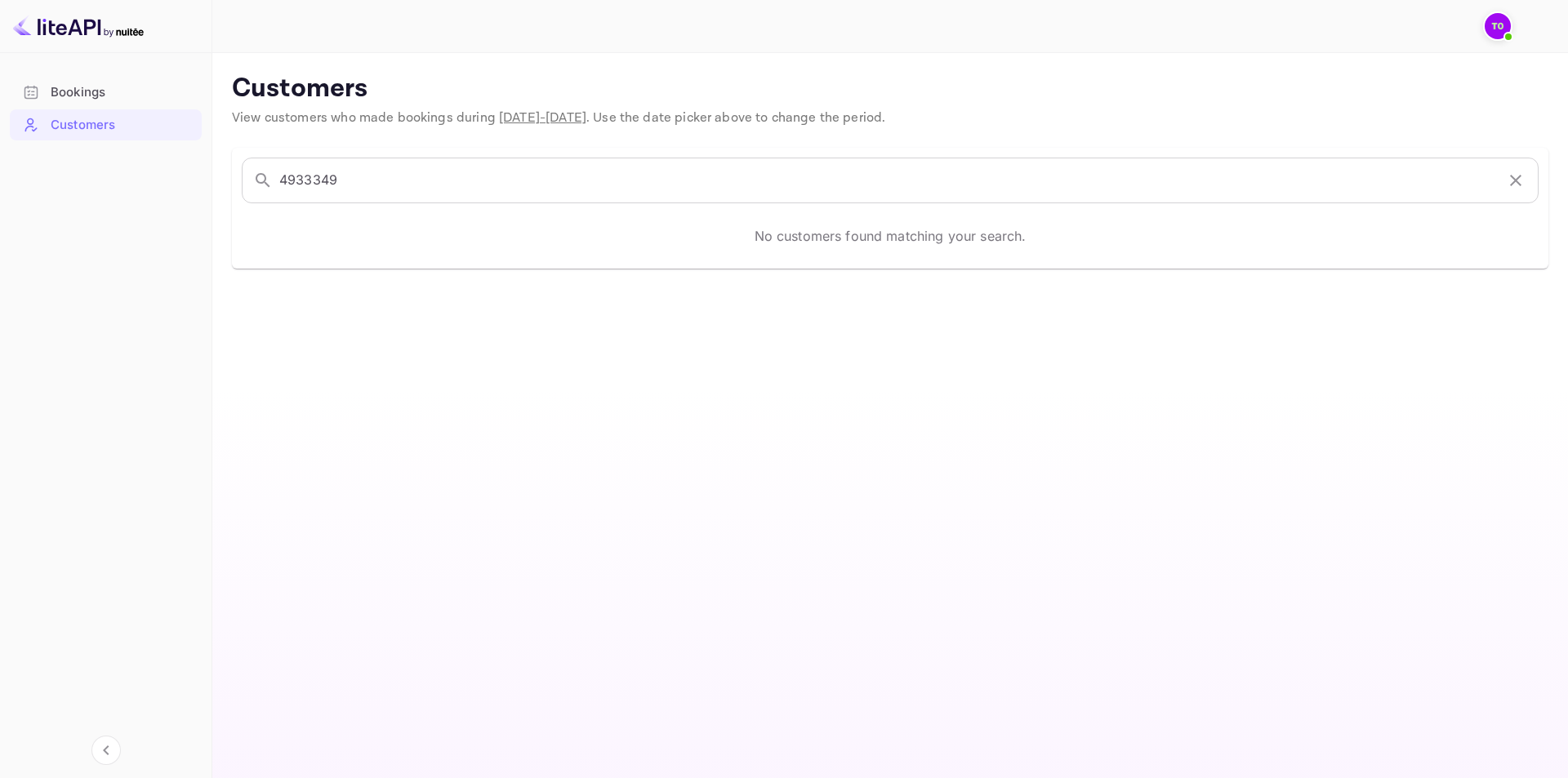
click at [275, 110] on span "View customers who made bookings during Sep 15 - Oct 15, 2025 . Use the date pi…" at bounding box center [559, 118] width 653 height 17
drag, startPoint x: 613, startPoint y: 223, endPoint x: 800, endPoint y: 229, distance: 187.1
click at [652, 228] on div "No customers found matching your search." at bounding box center [890, 236] width 1297 height 46
click at [859, 229] on p "No customers found matching your search." at bounding box center [890, 236] width 272 height 20
click at [864, 247] on div "No customers found matching your search." at bounding box center [890, 236] width 1297 height 46
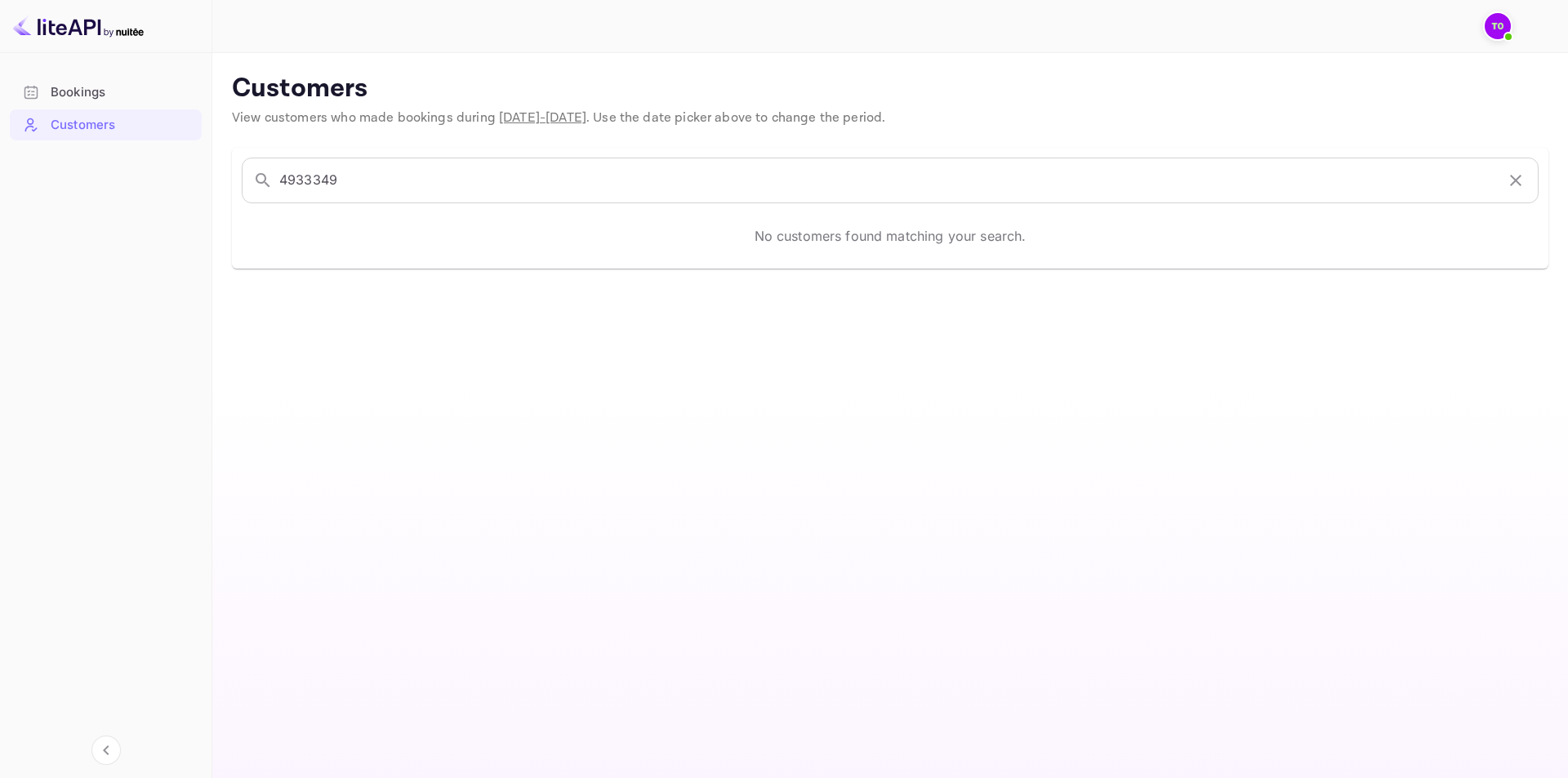
drag, startPoint x: 1174, startPoint y: 171, endPoint x: 1367, endPoint y: 150, distance: 194.1
click at [1320, 163] on input "4933349" at bounding box center [888, 180] width 1217 height 46
drag, startPoint x: 1515, startPoint y: 187, endPoint x: 1497, endPoint y: 71, distance: 117.4
click at [1514, 187] on icon "button" at bounding box center [1515, 180] width 20 height 20
click at [1499, 18] on img at bounding box center [1497, 26] width 26 height 26
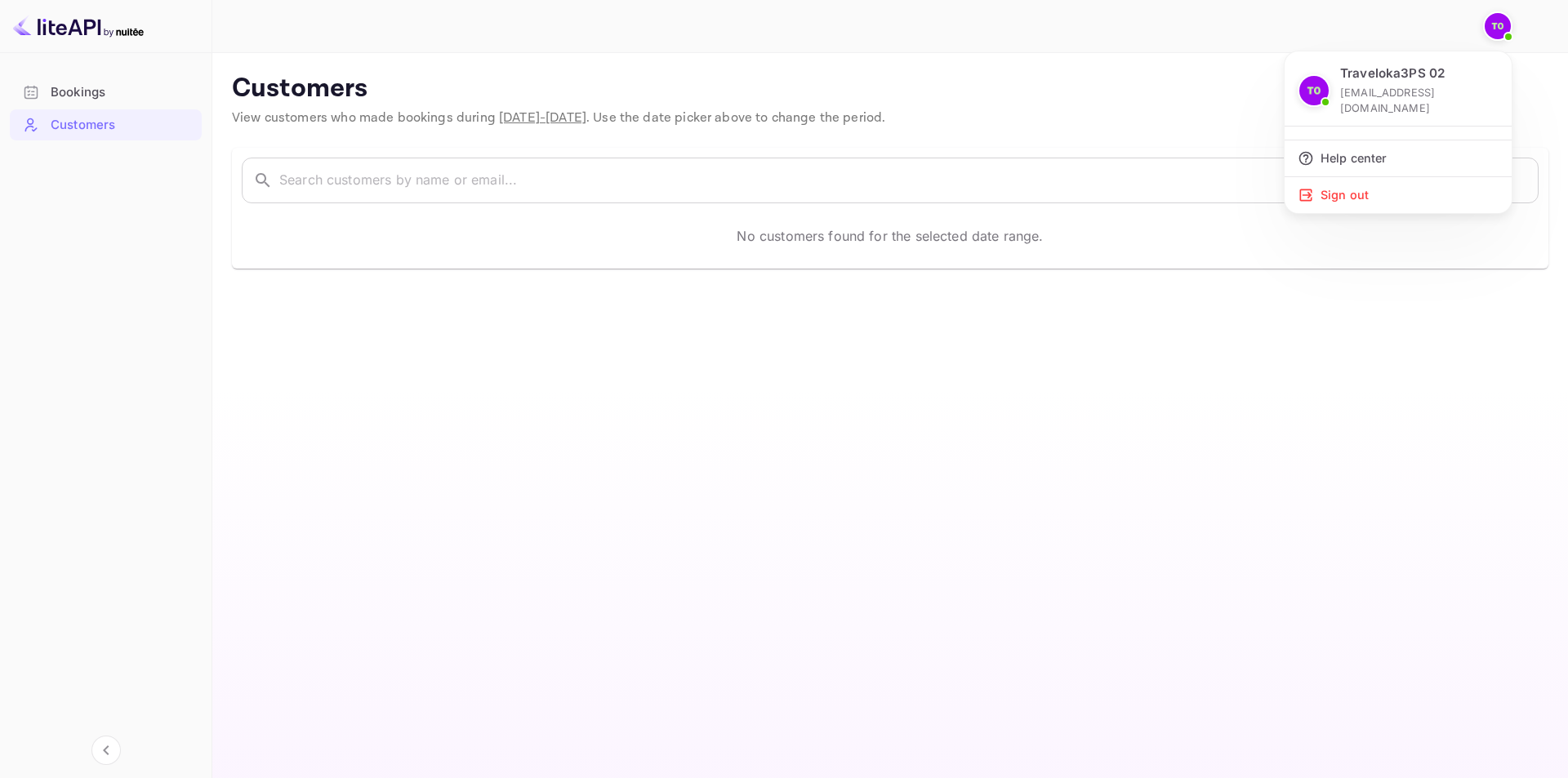
click at [1120, 97] on div at bounding box center [784, 389] width 1568 height 778
